Goal: Check status: Check status

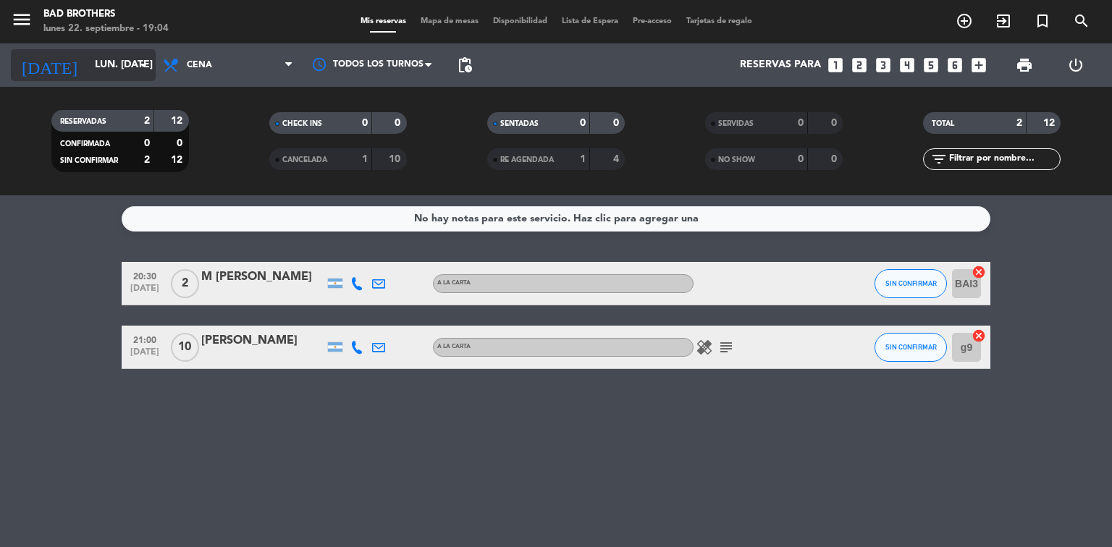
click at [143, 66] on icon "arrow_drop_down" at bounding box center [143, 64] width 17 height 17
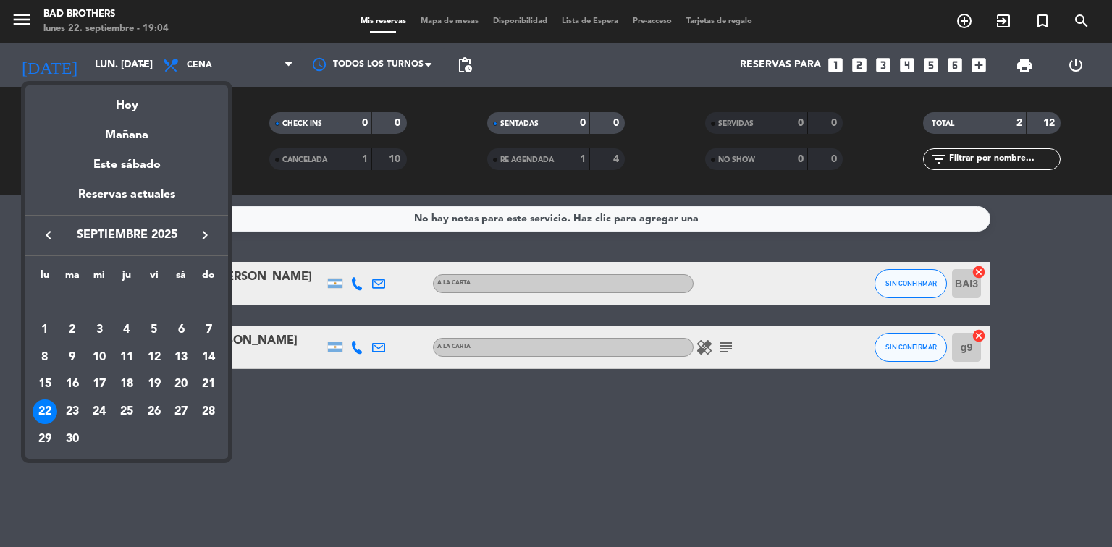
click at [206, 239] on icon "keyboard_arrow_right" at bounding box center [204, 235] width 17 height 17
click at [38, 228] on button "keyboard_arrow_left" at bounding box center [48, 235] width 26 height 19
click at [70, 414] on div "23" at bounding box center [72, 412] width 25 height 25
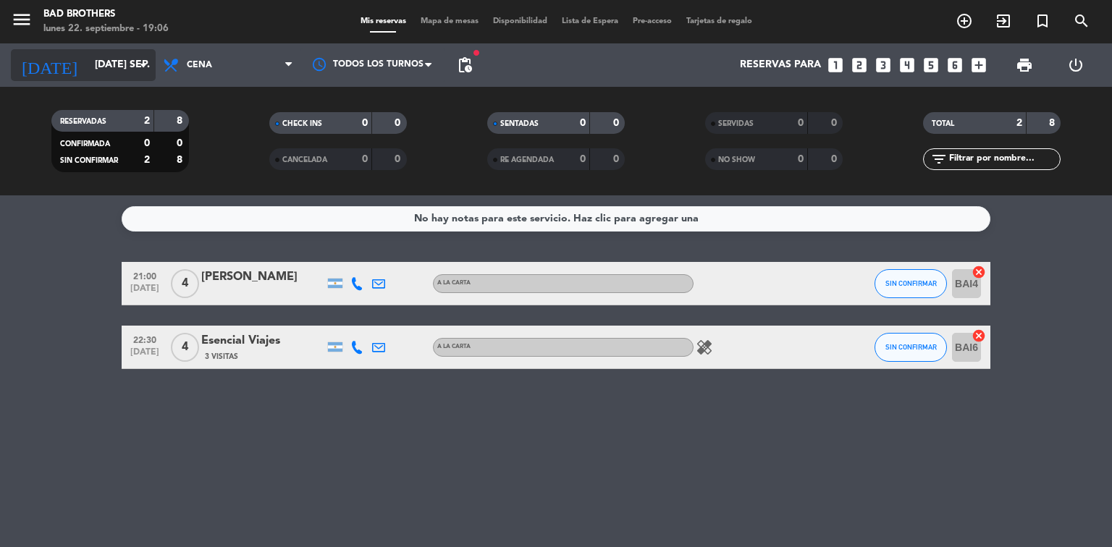
click at [122, 70] on input "[DATE] sep." at bounding box center [157, 65] width 138 height 26
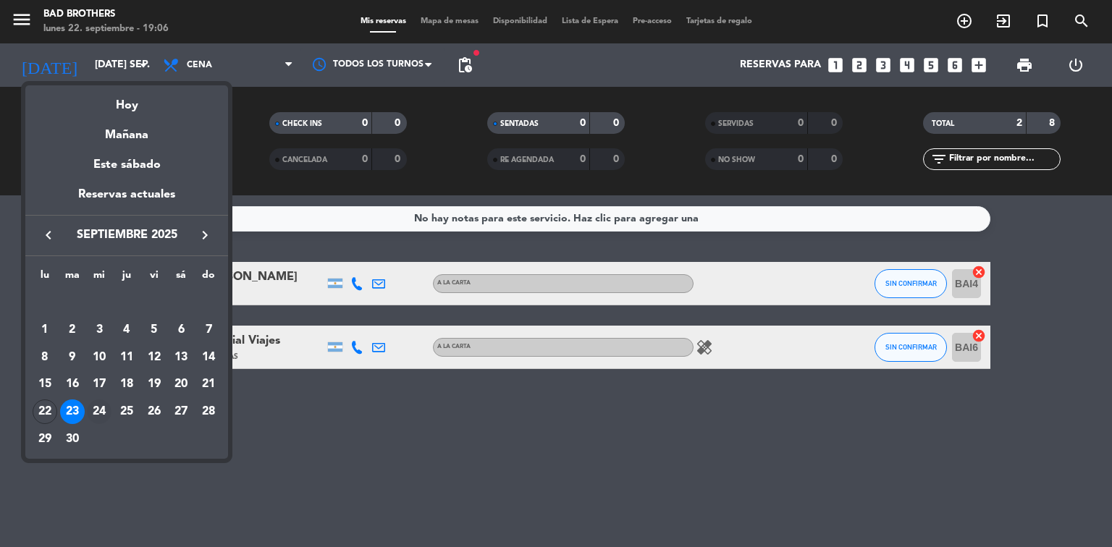
click at [104, 414] on div "24" at bounding box center [99, 412] width 25 height 25
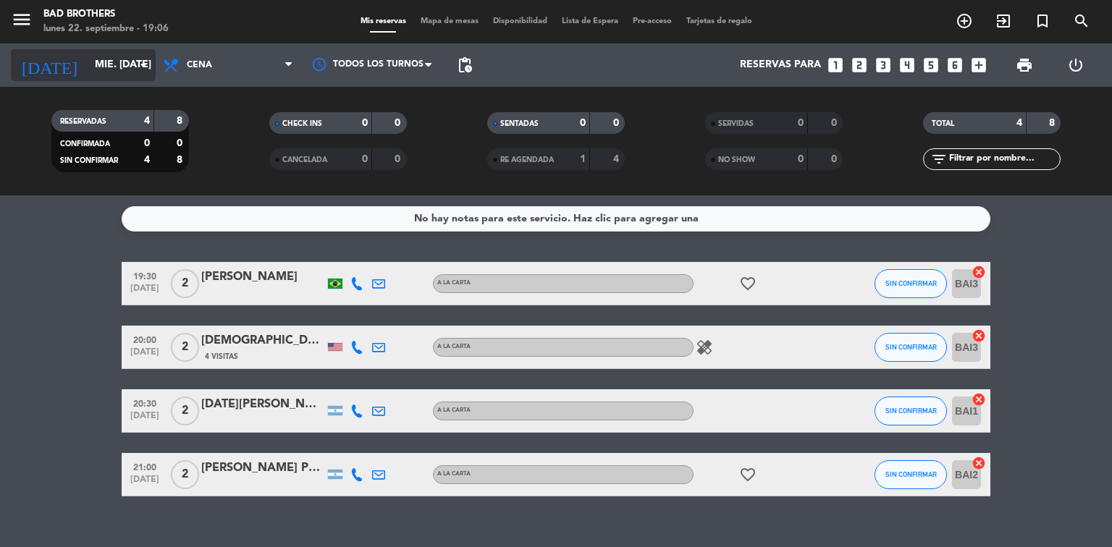
click at [131, 75] on input "mié. [DATE]" at bounding box center [157, 65] width 138 height 26
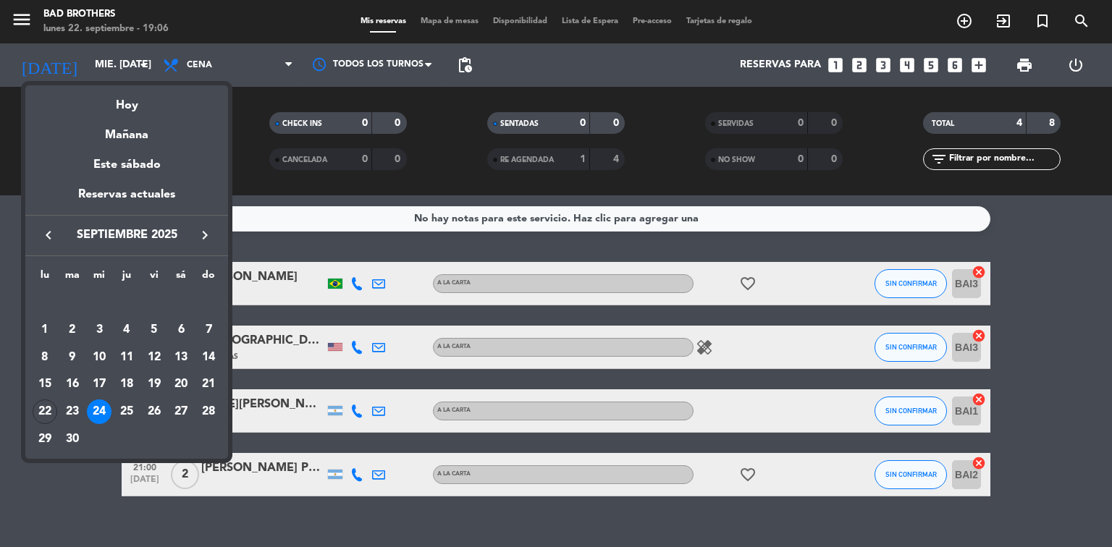
click at [125, 411] on div "25" at bounding box center [126, 412] width 25 height 25
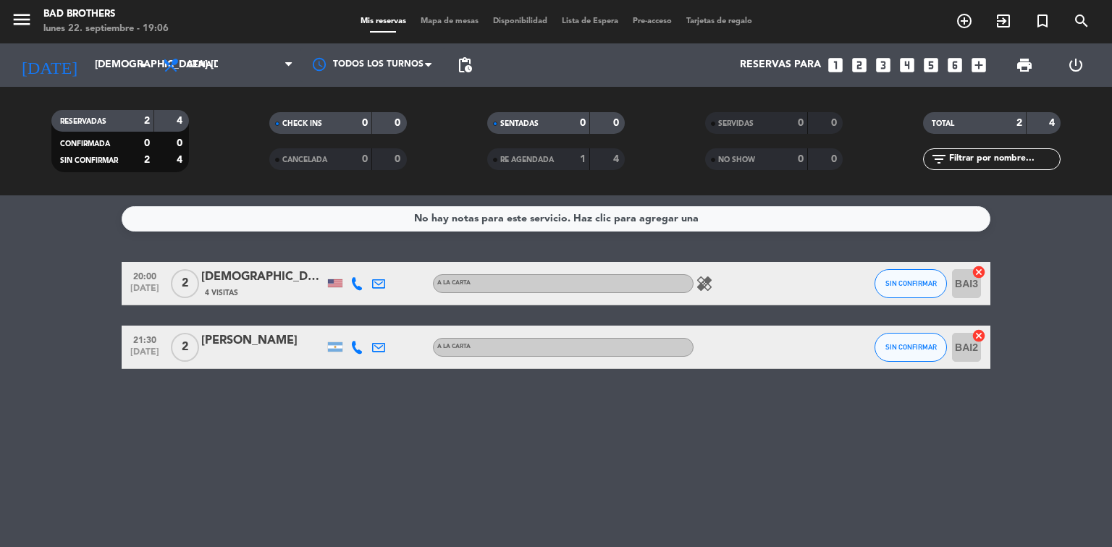
click at [127, 81] on div "[DATE] [DEMOGRAPHIC_DATA] [DATE] arrow_drop_down" at bounding box center [83, 64] width 145 height 43
click at [122, 80] on div "[DATE] [DEMOGRAPHIC_DATA] [DATE] arrow_drop_down" at bounding box center [83, 65] width 145 height 32
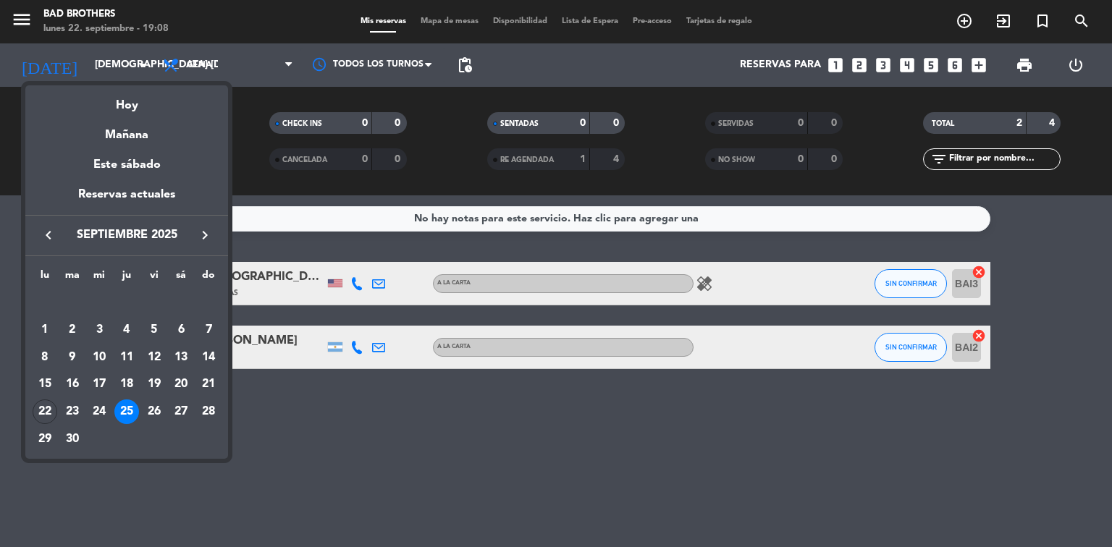
click at [319, 421] on div at bounding box center [556, 273] width 1112 height 547
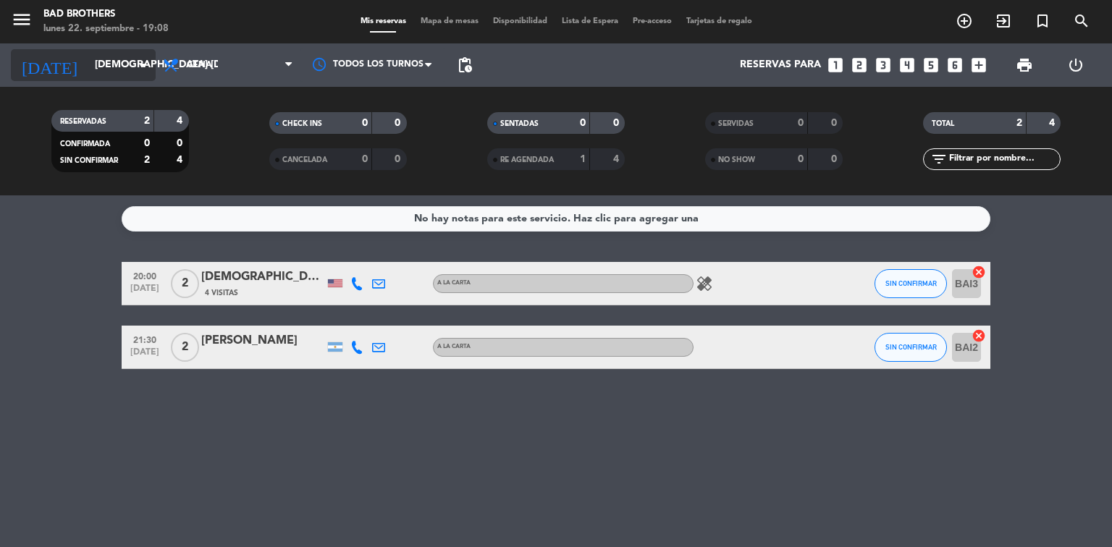
click at [128, 64] on input "[DEMOGRAPHIC_DATA] [DATE]" at bounding box center [157, 65] width 138 height 26
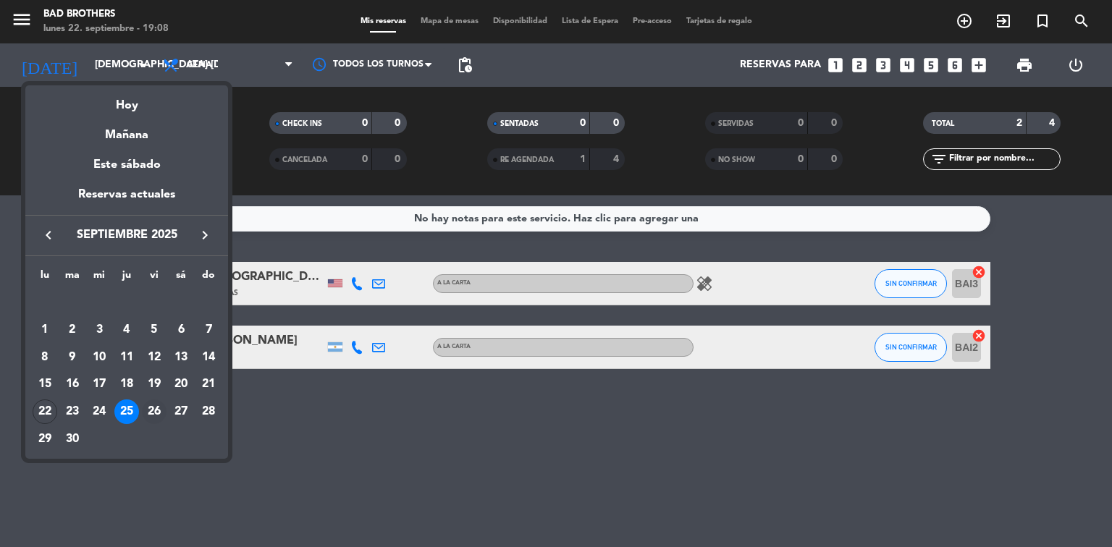
click at [157, 412] on div "26" at bounding box center [154, 412] width 25 height 25
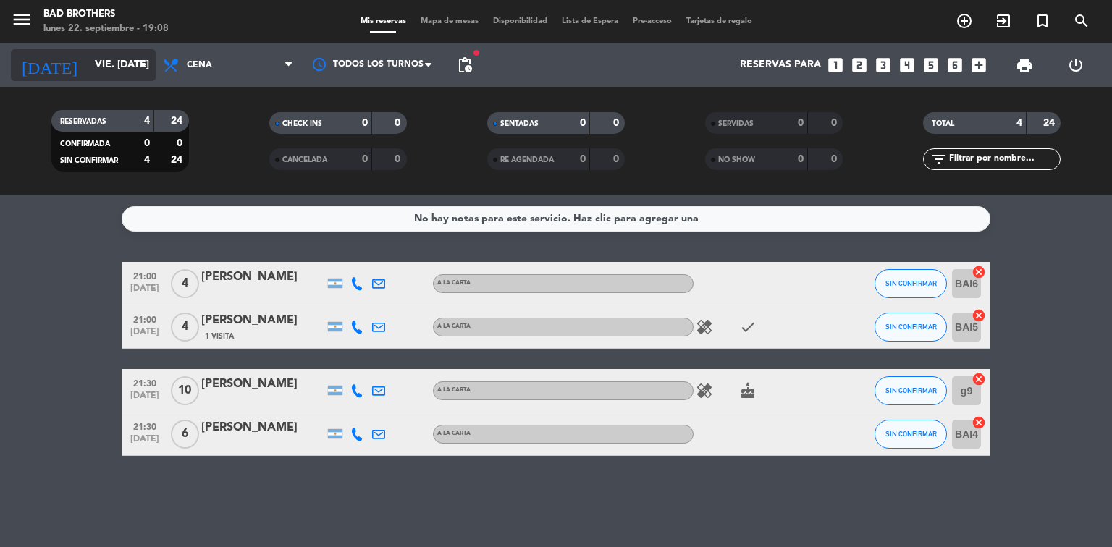
click at [136, 72] on icon "arrow_drop_down" at bounding box center [143, 64] width 17 height 17
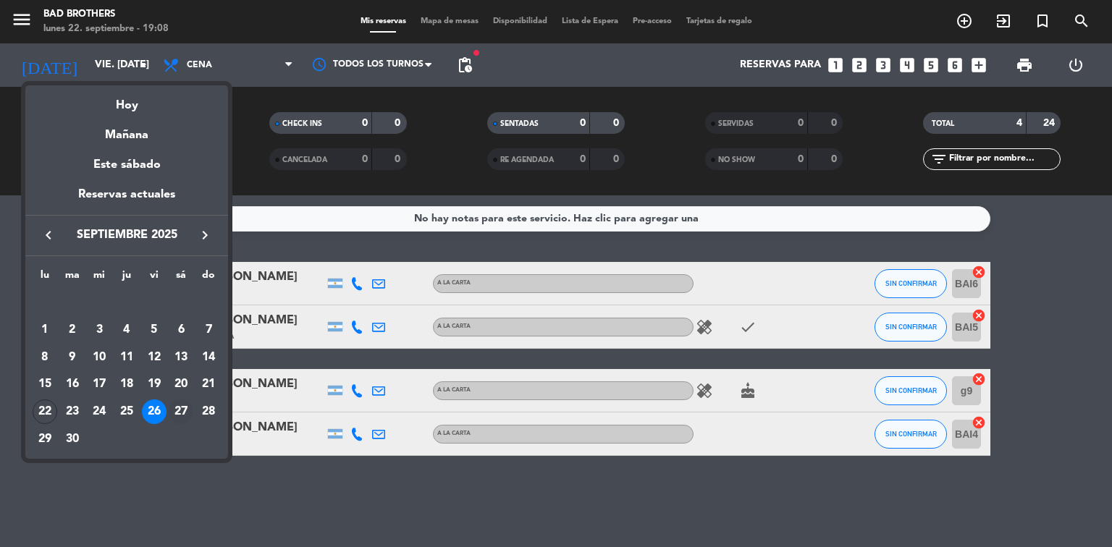
click at [176, 413] on div "27" at bounding box center [181, 412] width 25 height 25
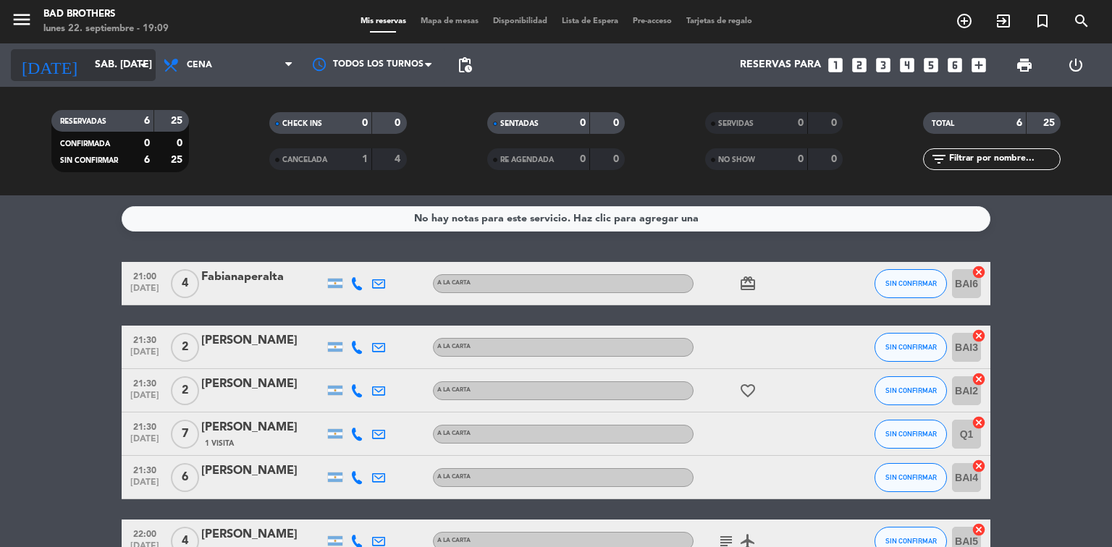
click at [130, 64] on input "sáb. [DATE]" at bounding box center [157, 65] width 138 height 26
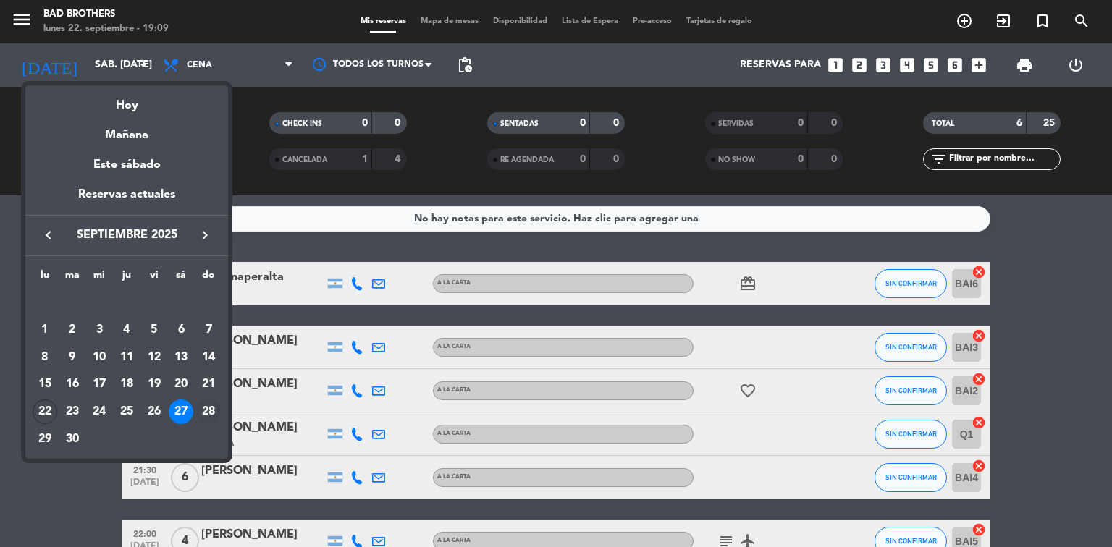
click at [209, 406] on div "28" at bounding box center [208, 412] width 25 height 25
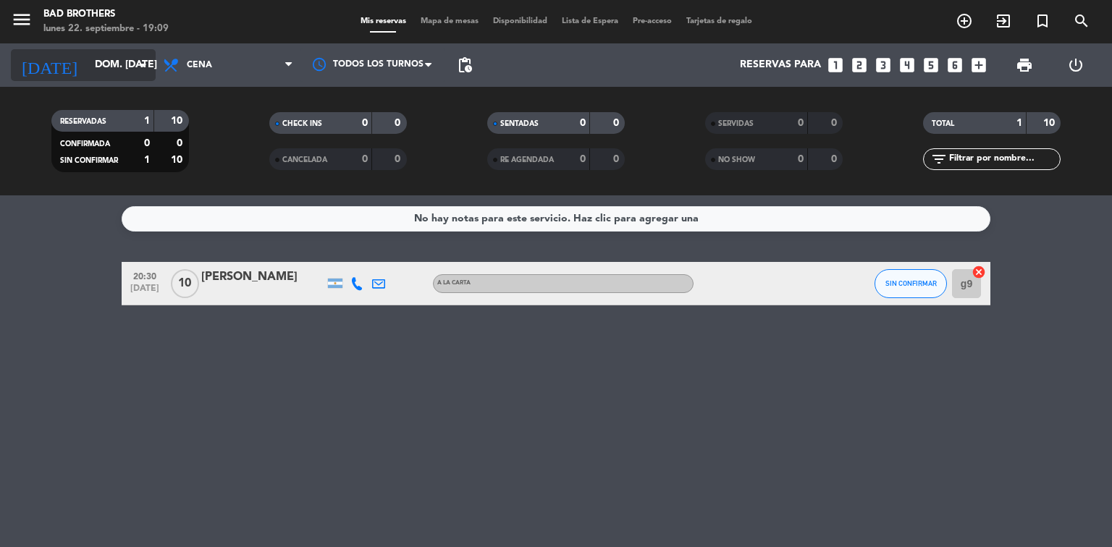
click at [139, 61] on icon "arrow_drop_down" at bounding box center [143, 64] width 17 height 17
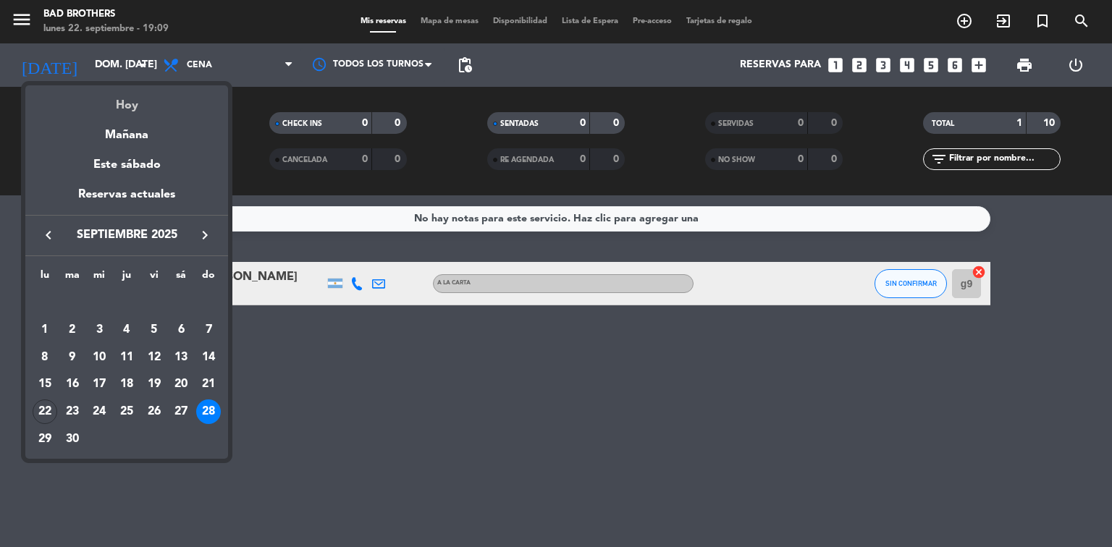
click at [130, 110] on div "Hoy" at bounding box center [126, 100] width 203 height 30
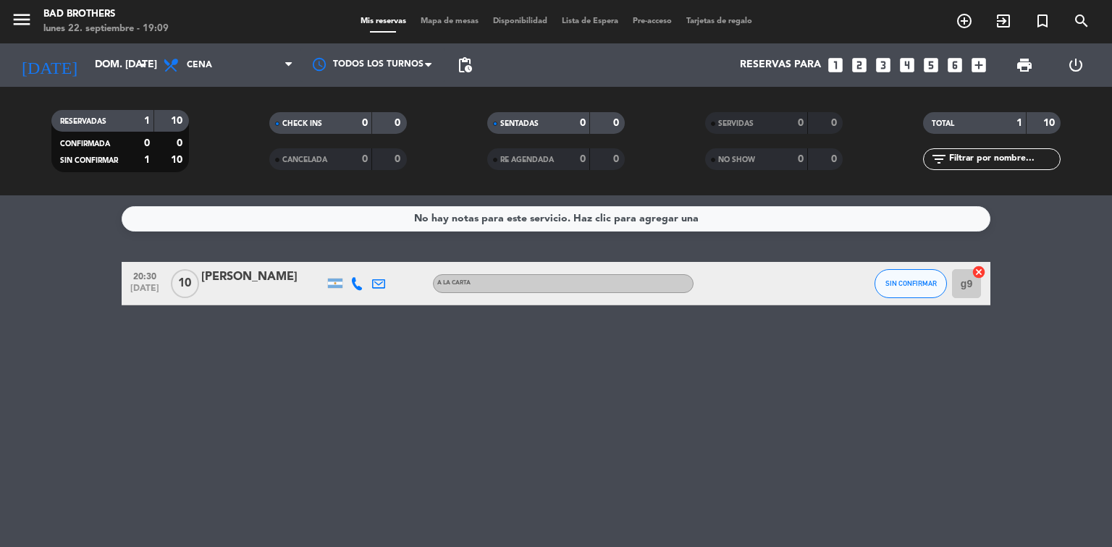
type input "lun. [DATE]"
